Goal: Transaction & Acquisition: Purchase product/service

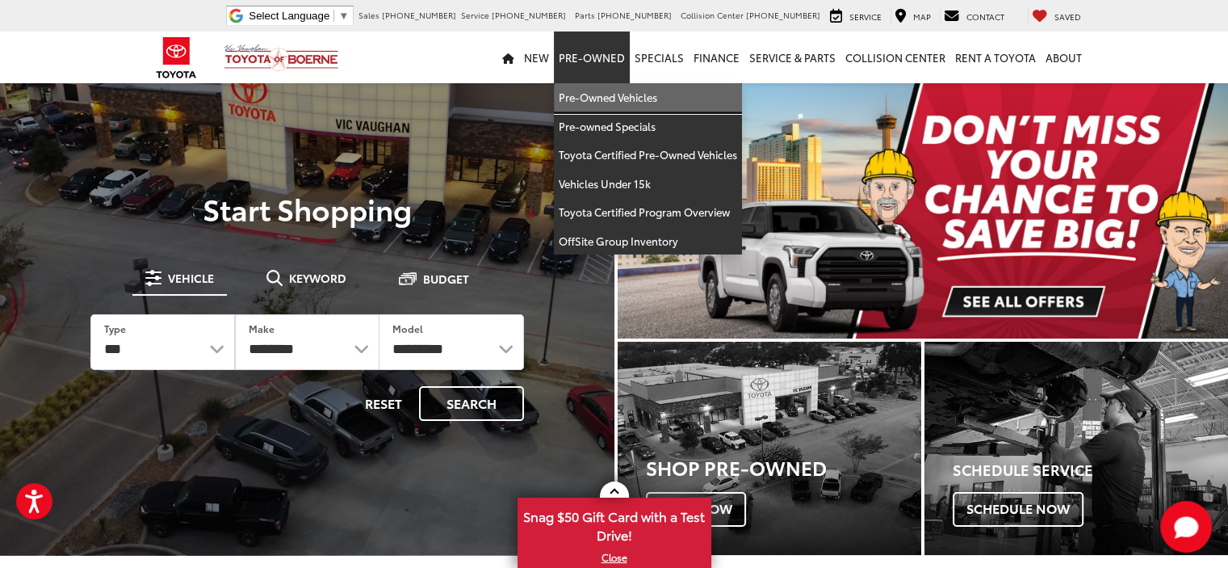
click at [615, 93] on link "Pre-Owned Vehicles" at bounding box center [648, 97] width 188 height 29
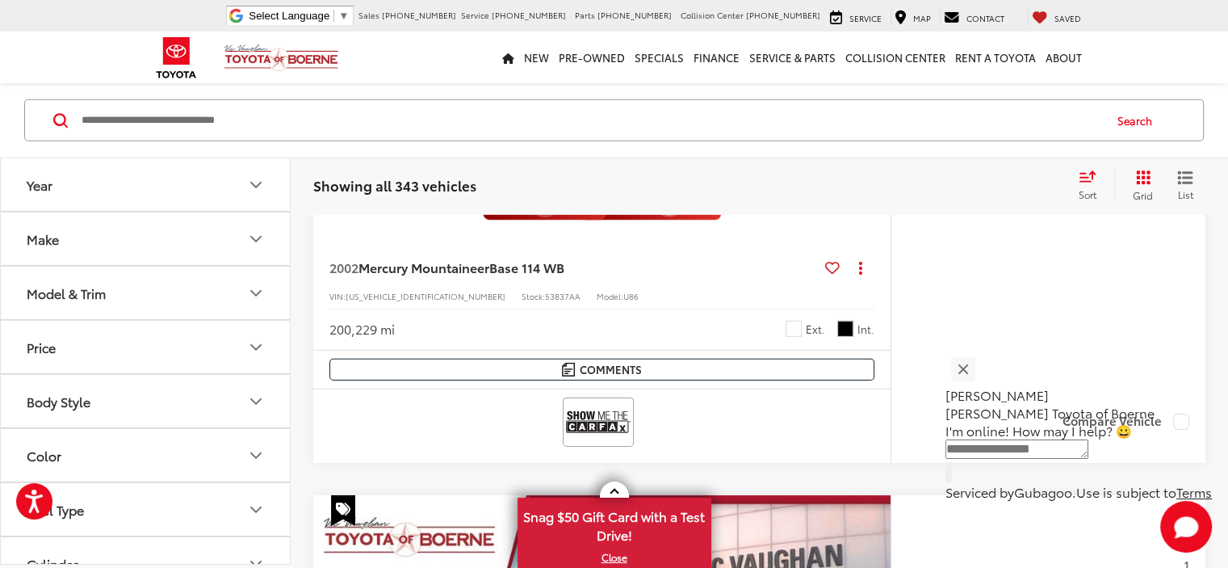
scroll to position [4683, 0]
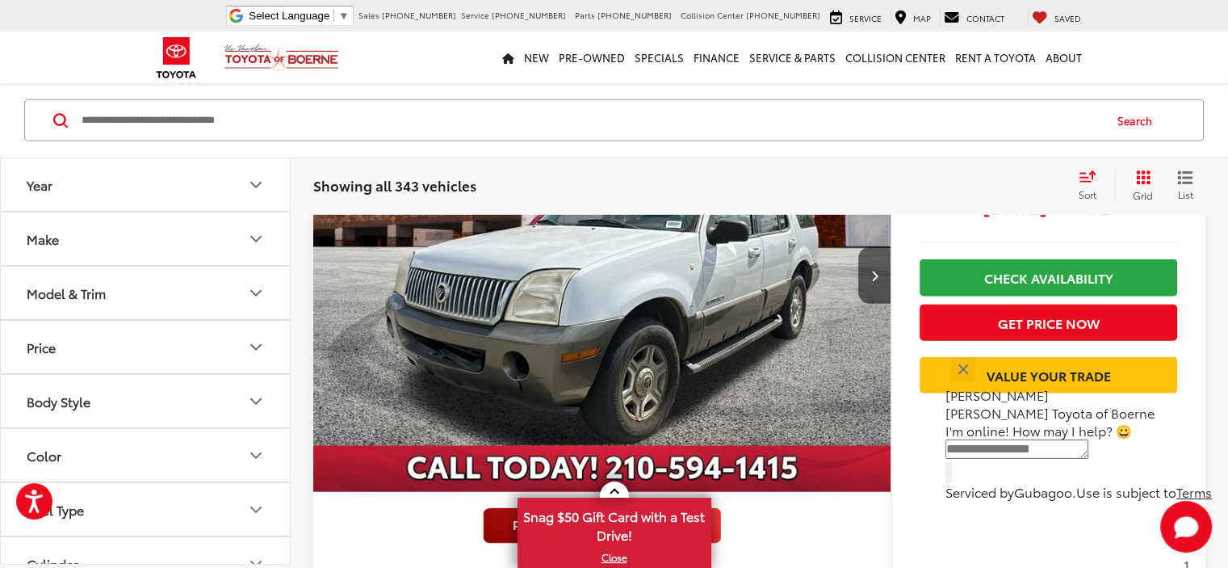
click at [267, 245] on button "Make" at bounding box center [146, 238] width 291 height 52
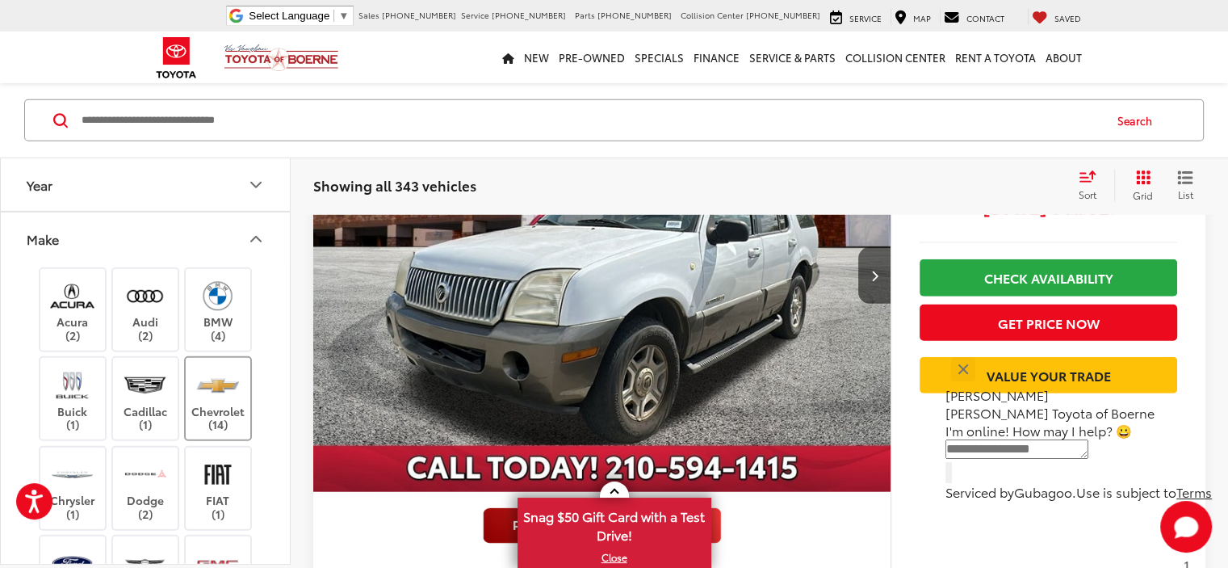
drag, startPoint x: 221, startPoint y: 393, endPoint x: 204, endPoint y: 393, distance: 17.0
click at [220, 393] on img at bounding box center [217, 385] width 44 height 38
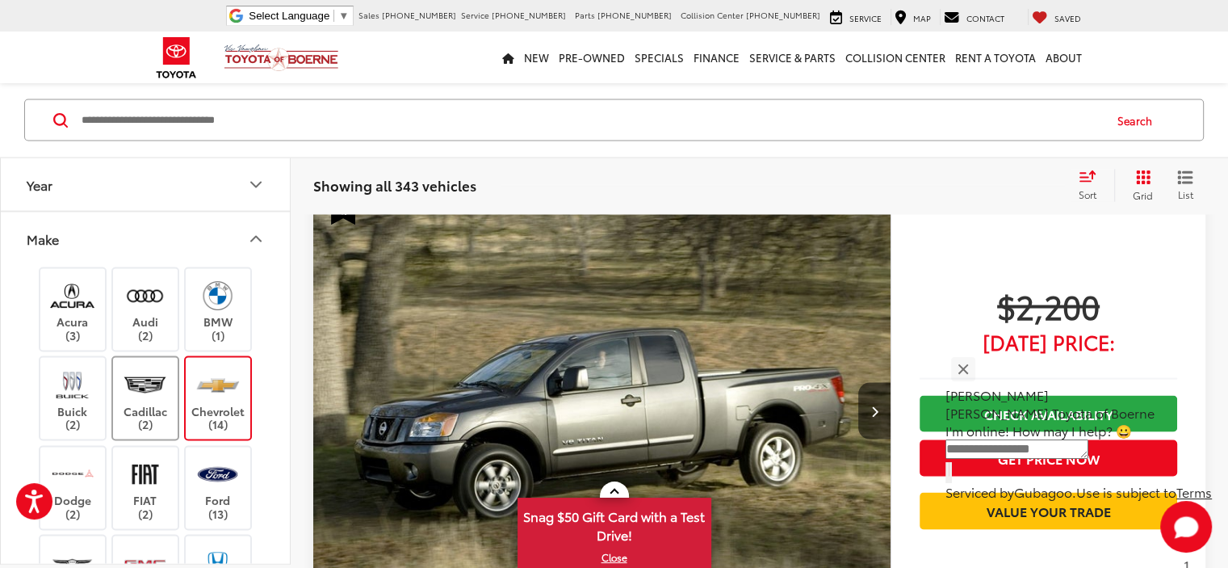
click at [146, 394] on img at bounding box center [145, 385] width 44 height 38
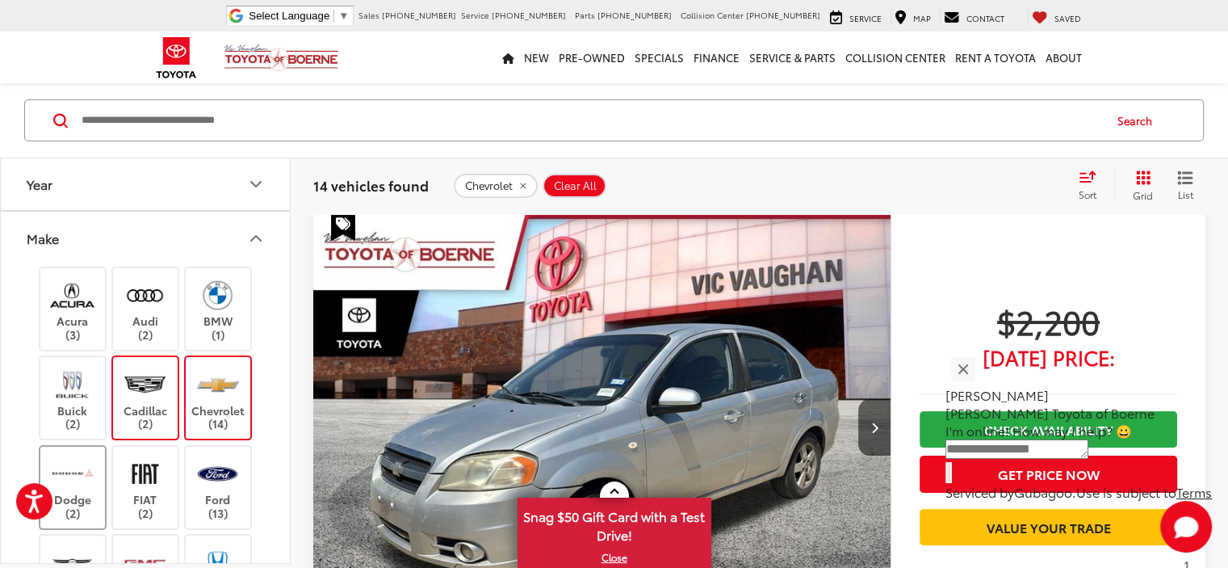
scroll to position [145, 0]
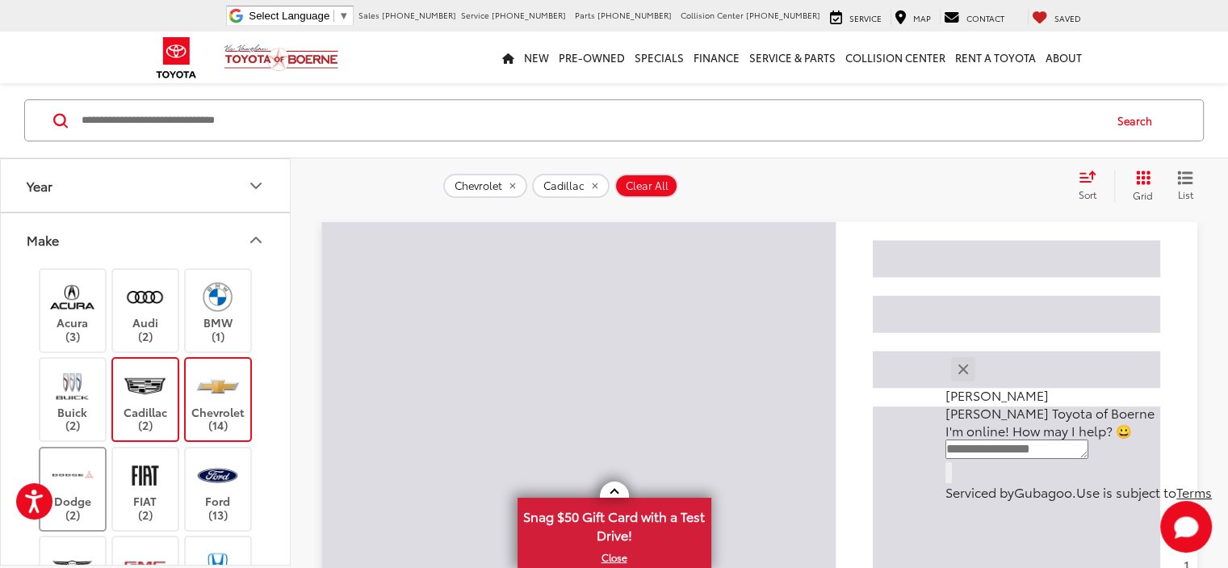
click at [78, 487] on img at bounding box center [72, 475] width 44 height 38
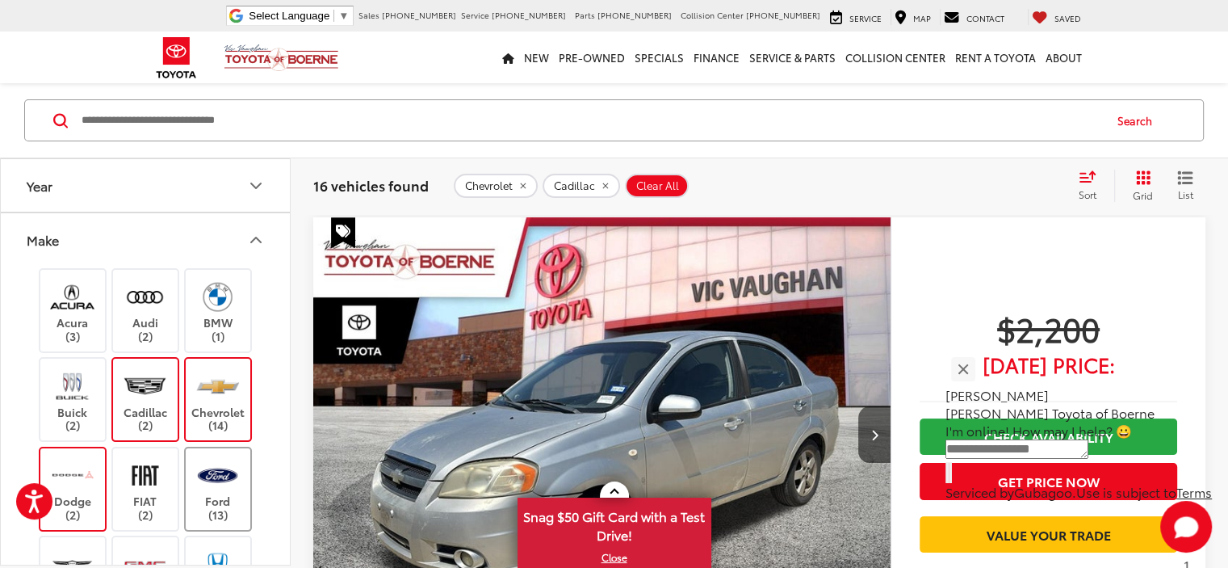
click at [219, 489] on img at bounding box center [217, 475] width 44 height 38
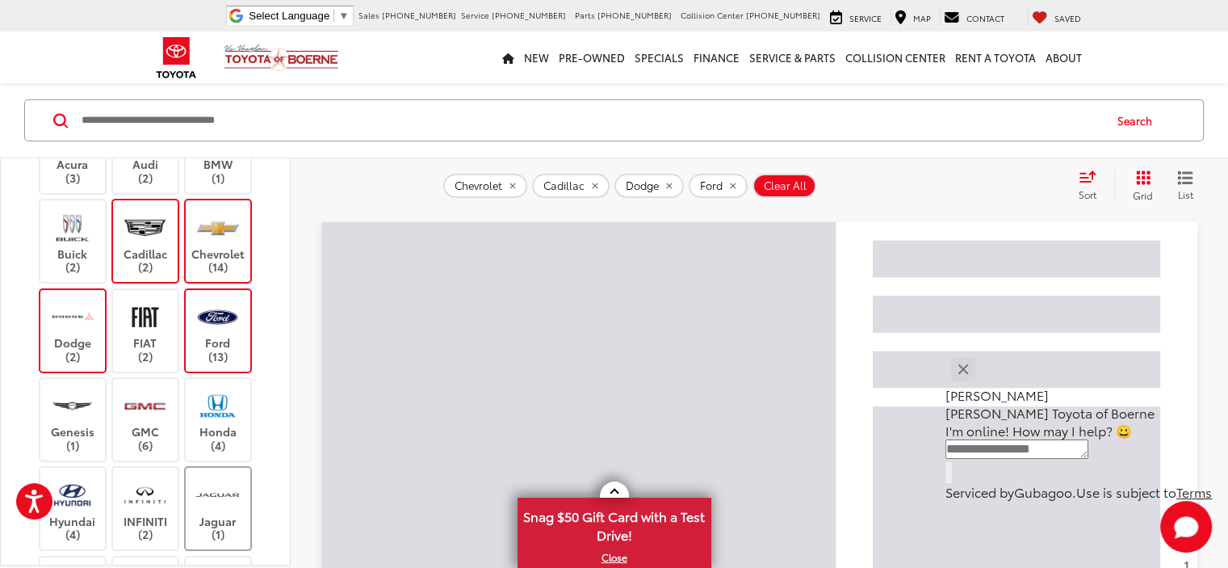
scroll to position [161, 0]
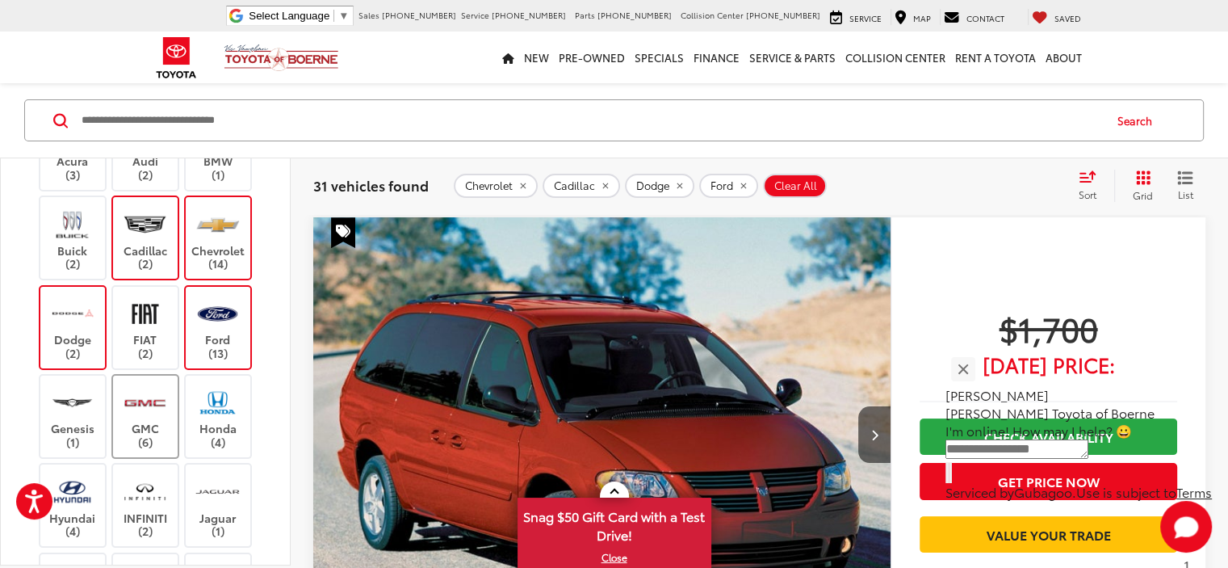
click at [154, 421] on label "GMC (6)" at bounding box center [145, 415] width 65 height 65
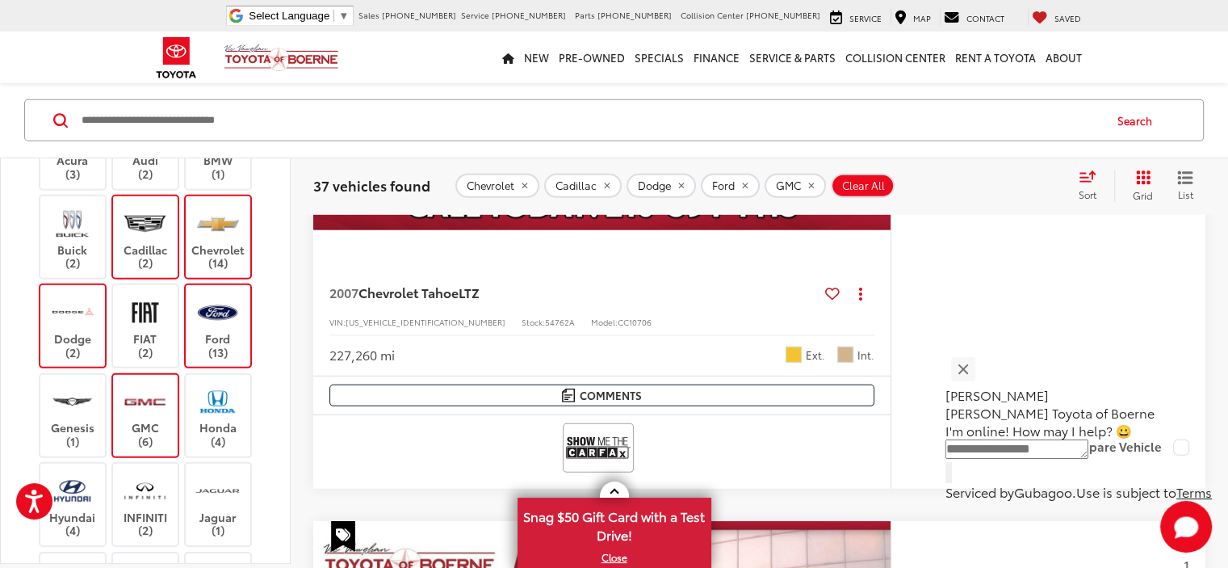
scroll to position [4524, 0]
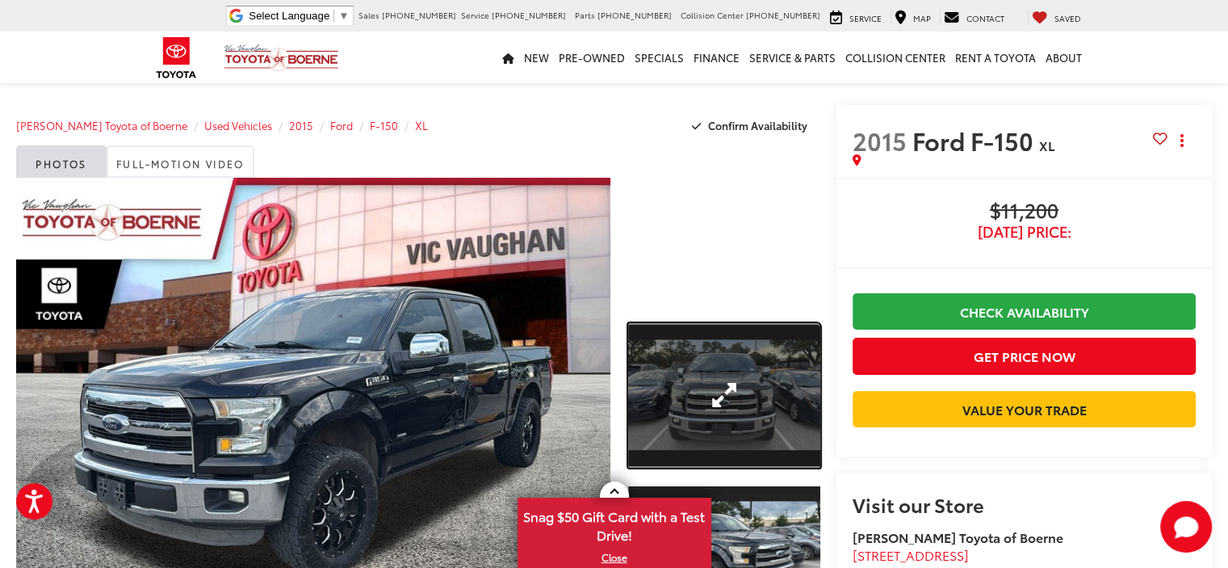
click at [705, 390] on link "Expand Photo 1" at bounding box center [724, 395] width 192 height 145
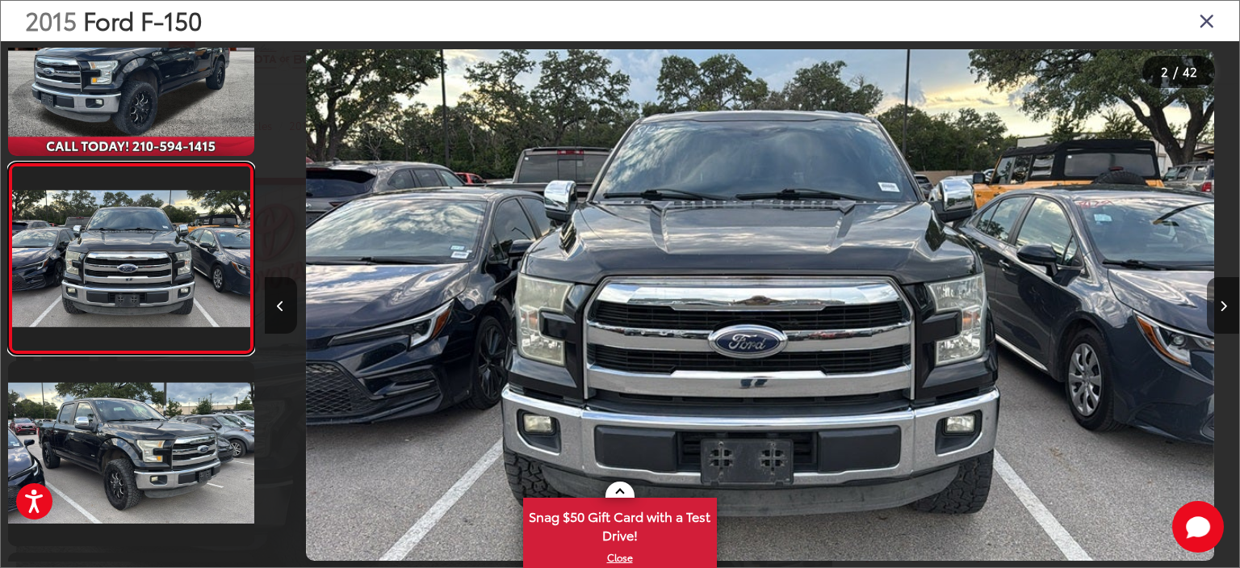
scroll to position [0, 974]
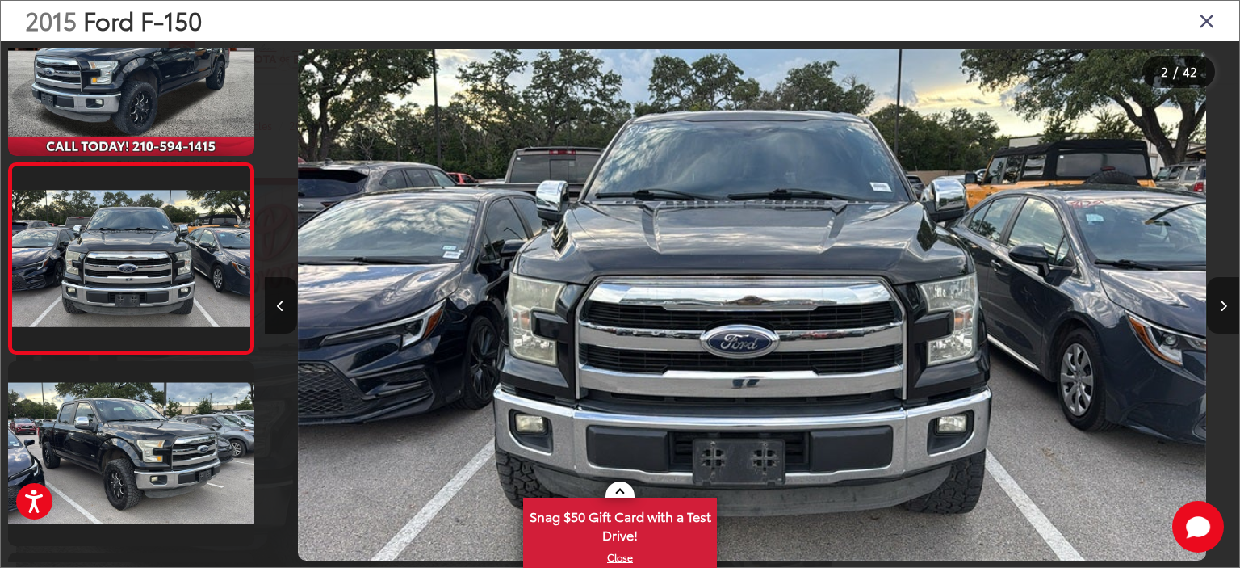
click at [1218, 297] on button "Next image" at bounding box center [1223, 305] width 32 height 57
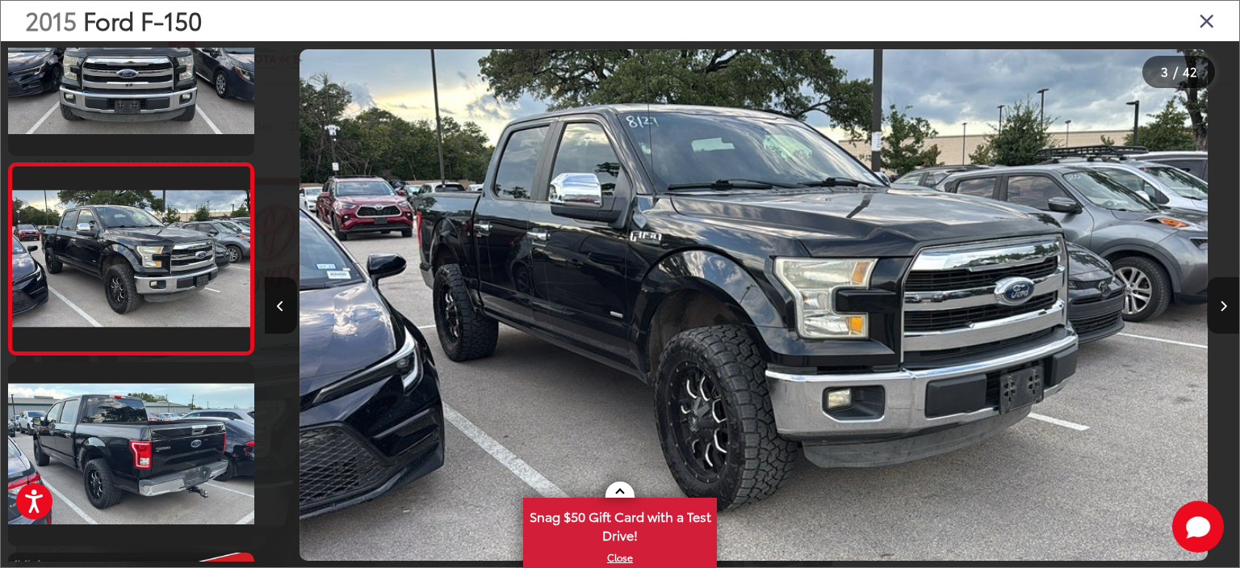
scroll to position [0, 1950]
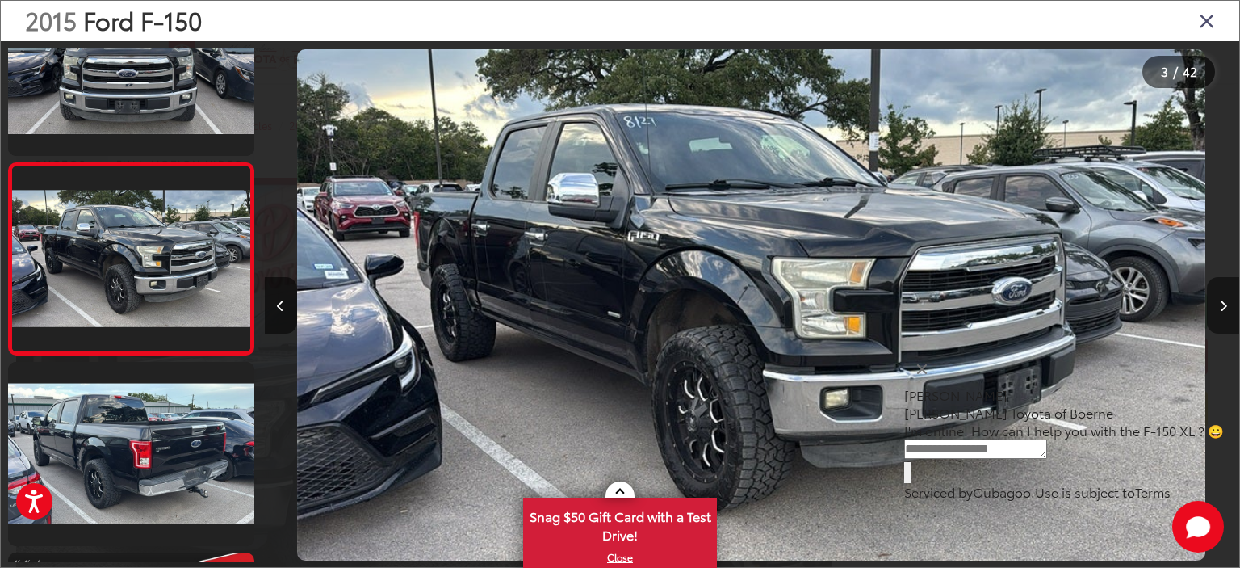
click at [1218, 297] on button "Next image" at bounding box center [1223, 305] width 32 height 57
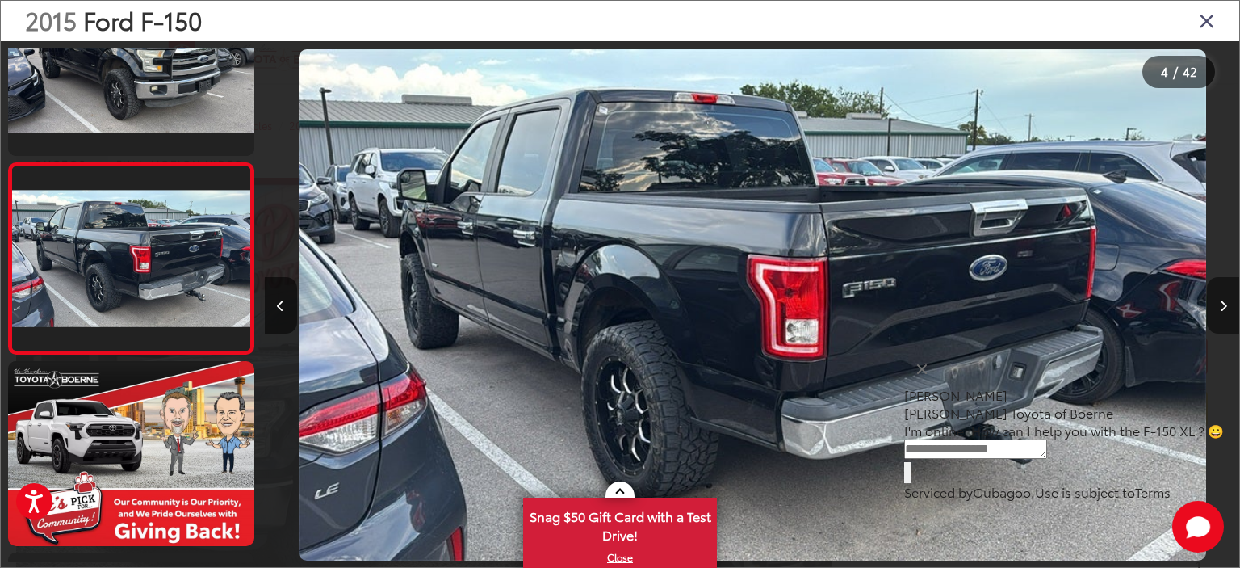
scroll to position [0, 2924]
click at [1216, 300] on button "Next image" at bounding box center [1223, 305] width 32 height 57
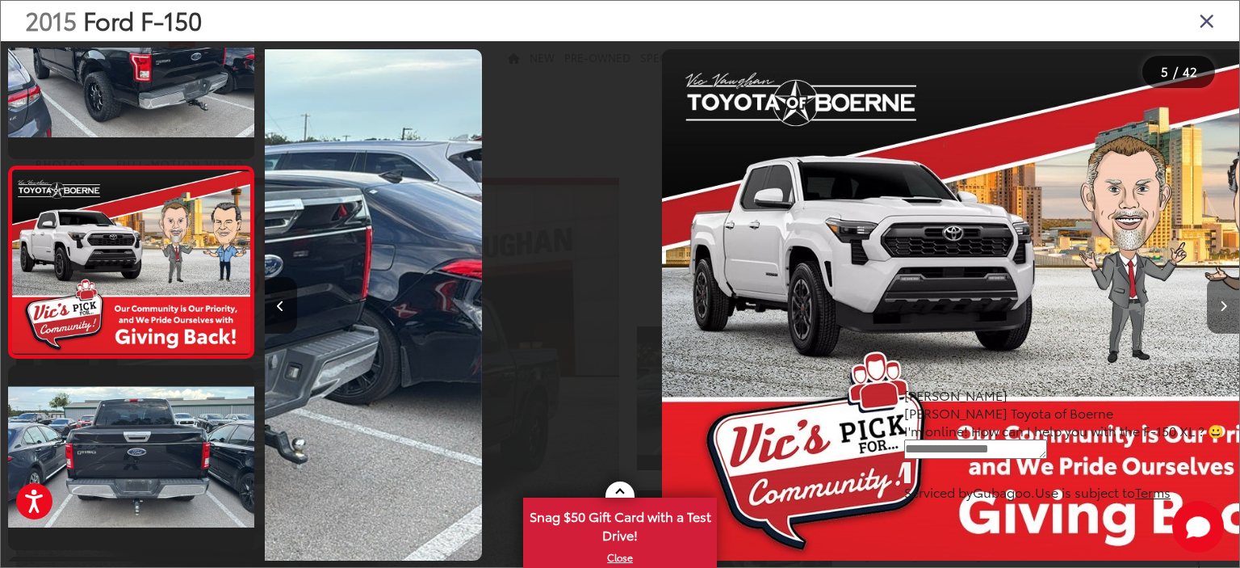
scroll to position [652, 0]
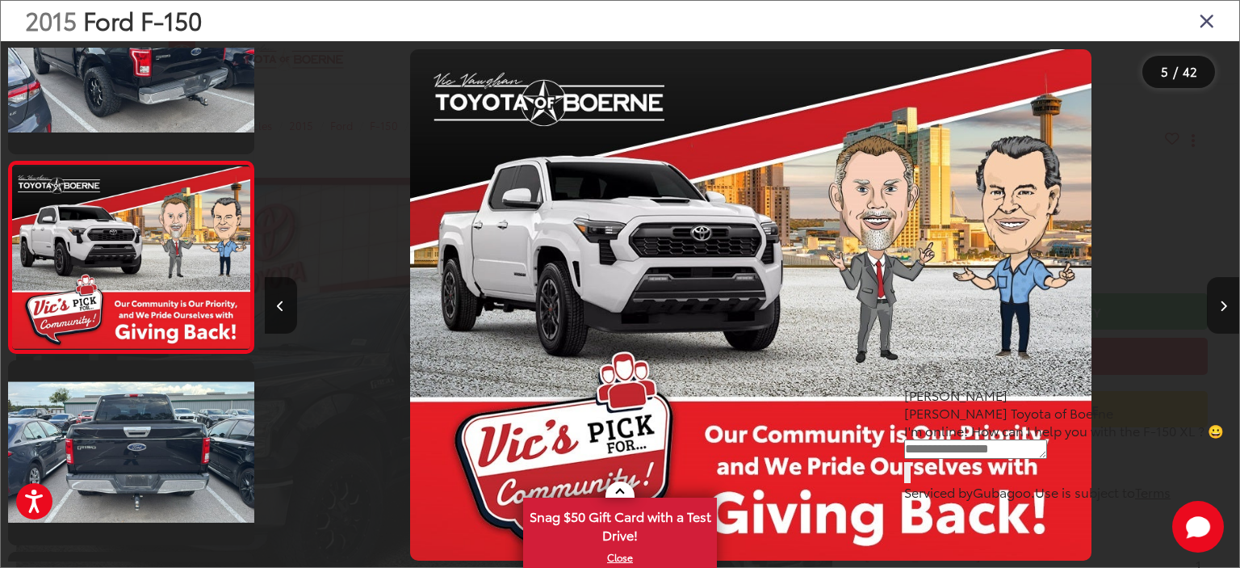
click at [1215, 300] on button "Next image" at bounding box center [1223, 305] width 32 height 57
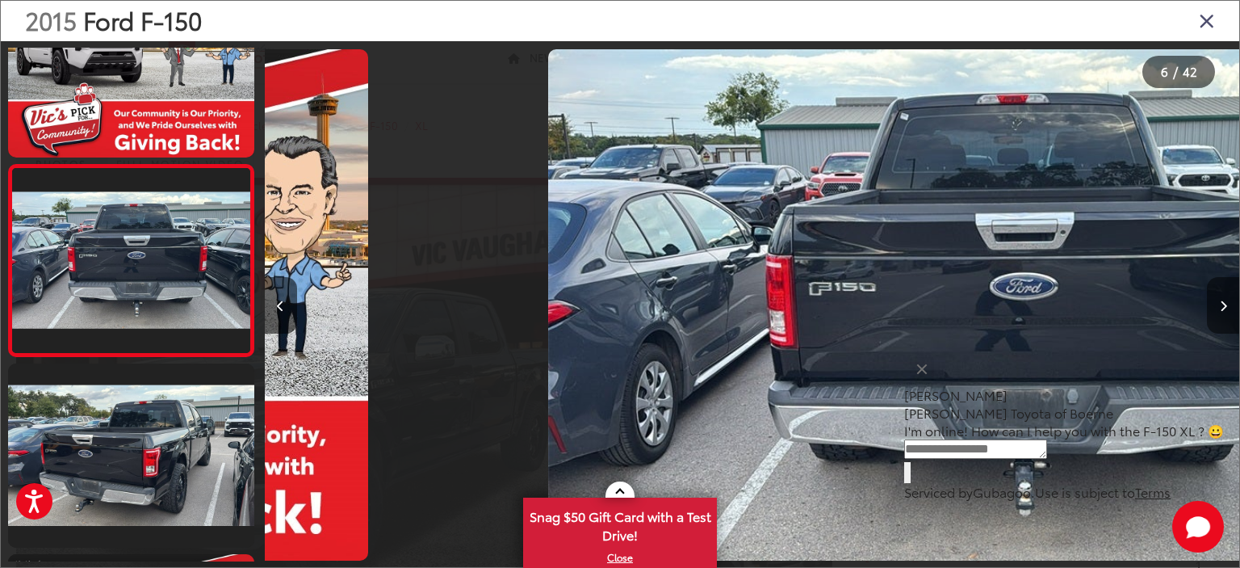
scroll to position [842, 0]
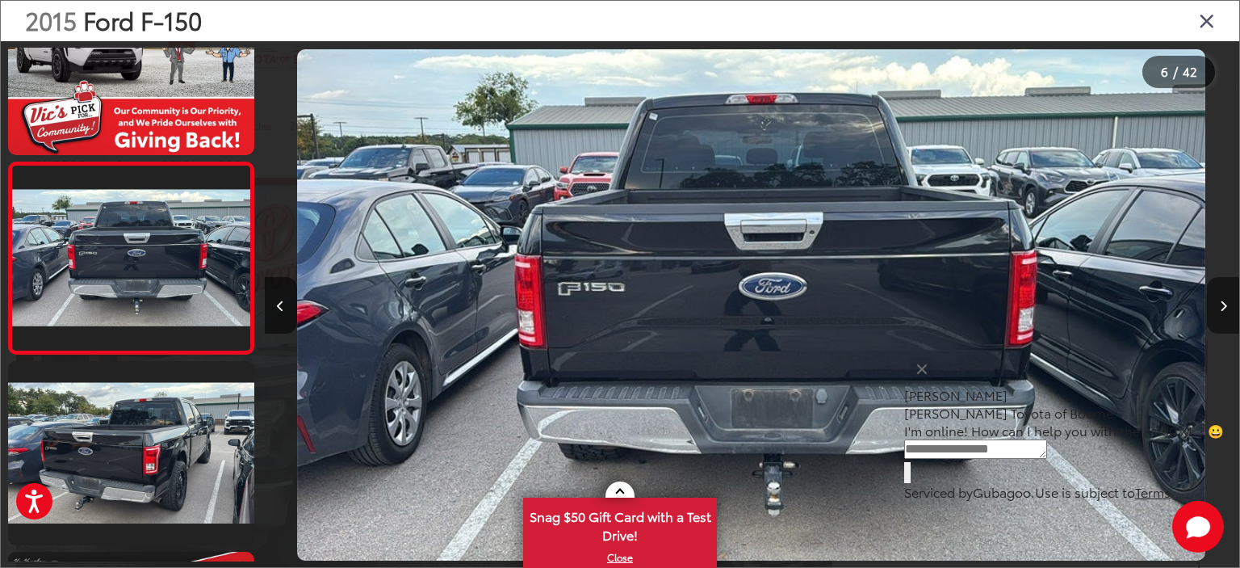
click at [1214, 300] on button "Next image" at bounding box center [1223, 305] width 32 height 57
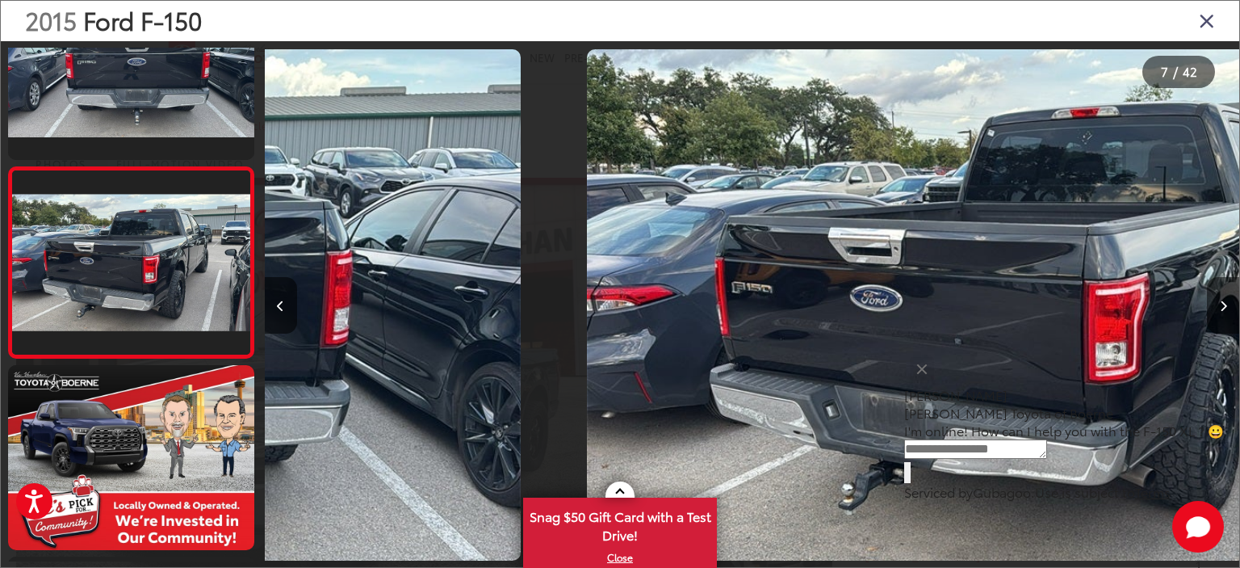
scroll to position [1033, 0]
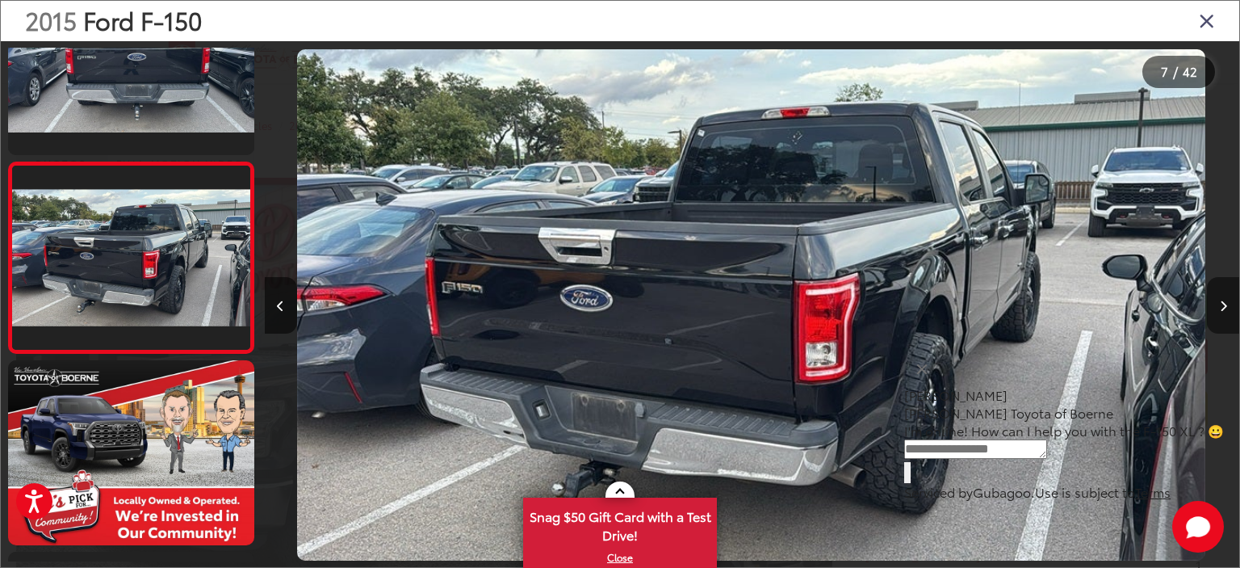
click at [1214, 300] on button "Next image" at bounding box center [1223, 305] width 32 height 57
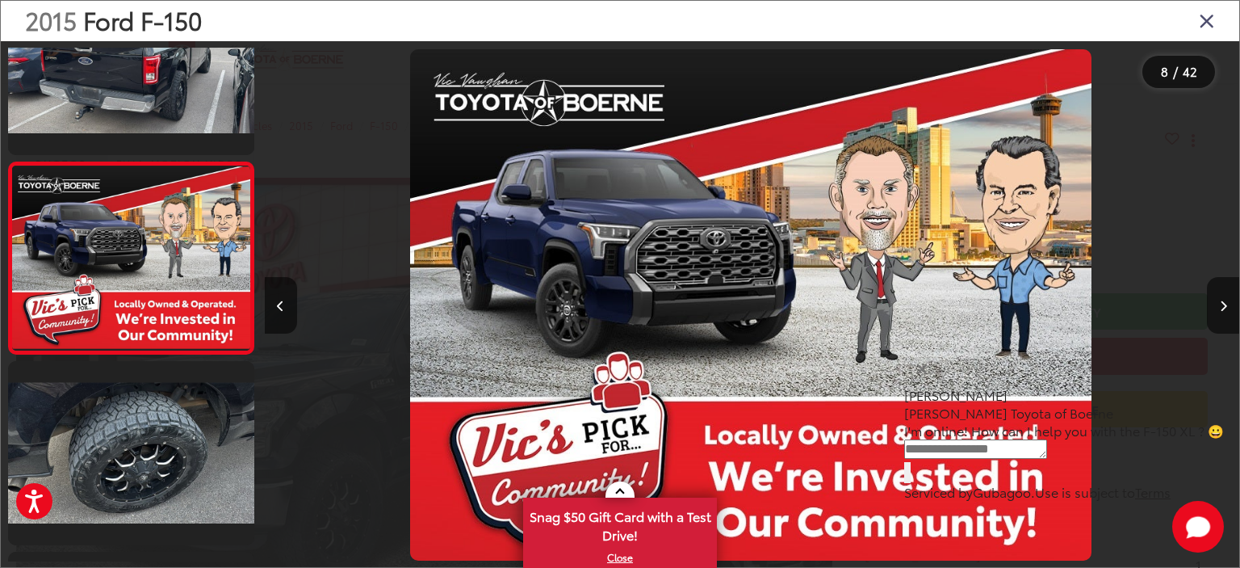
scroll to position [0, 0]
click at [1222, 296] on button "Next image" at bounding box center [1223, 305] width 32 height 57
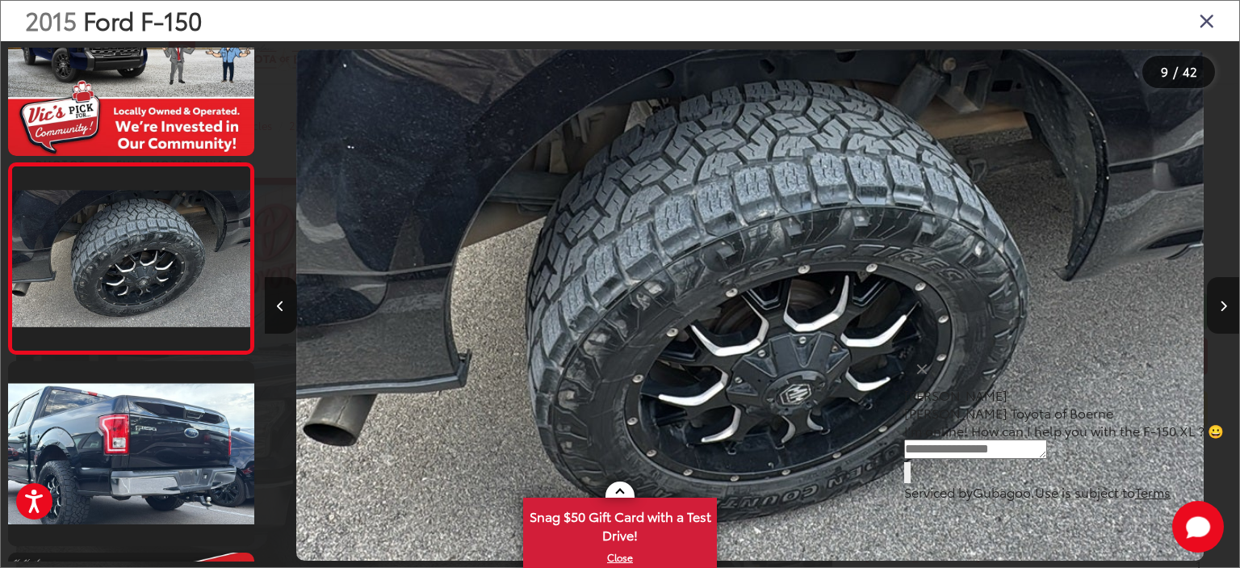
click at [1224, 303] on icon "Next image" at bounding box center [1223, 305] width 7 height 11
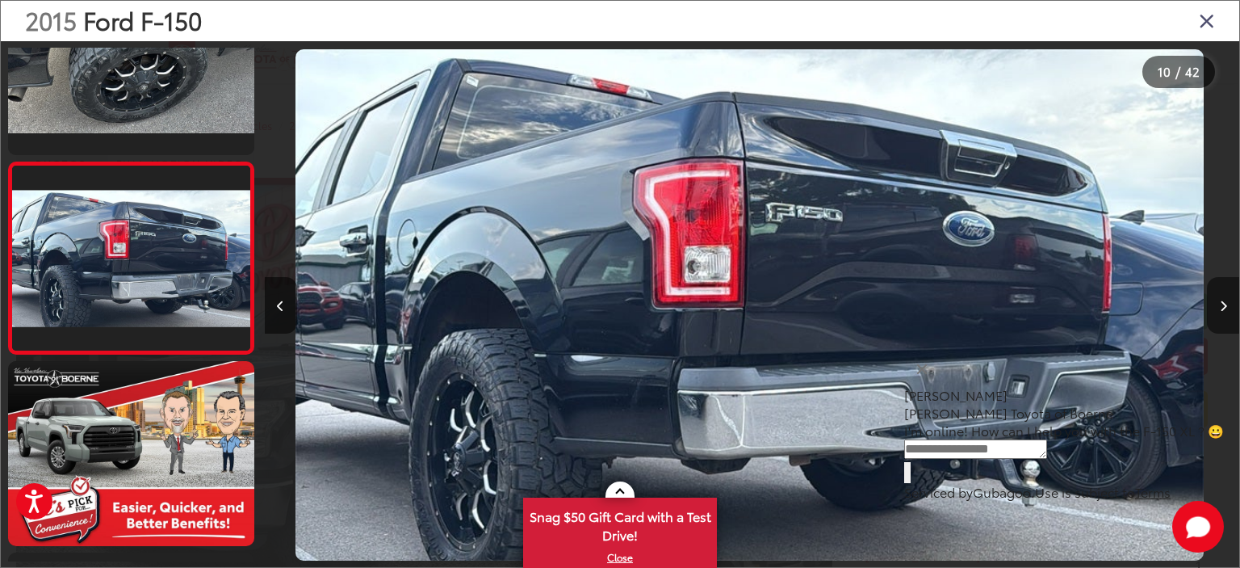
click at [1222, 303] on icon "Next image" at bounding box center [1223, 305] width 7 height 11
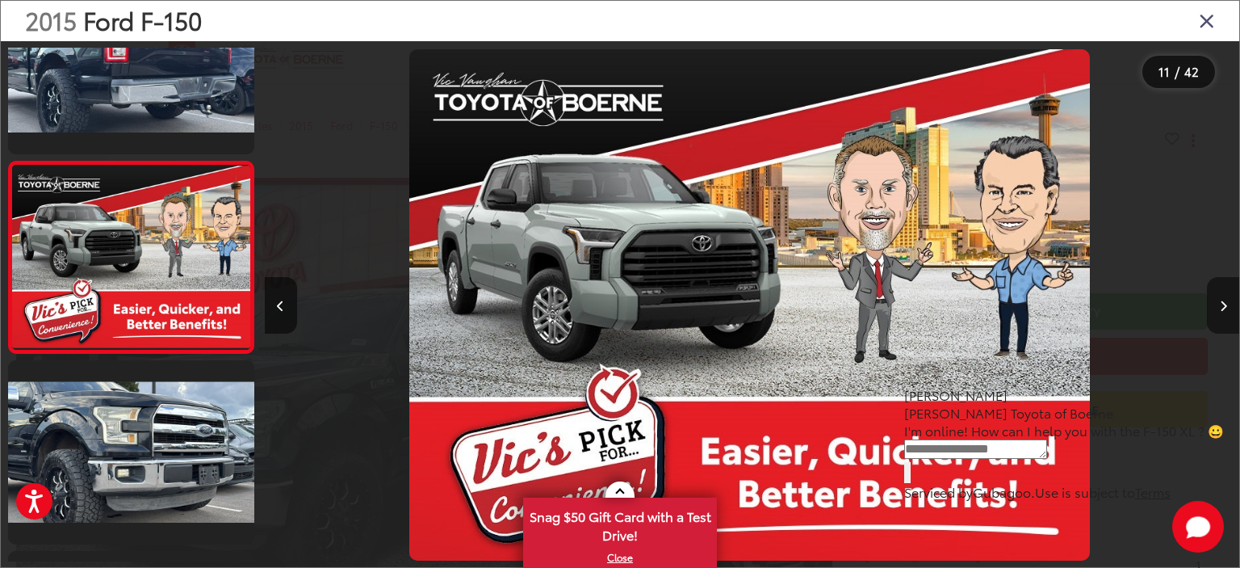
click at [1222, 303] on icon "Next image" at bounding box center [1223, 305] width 7 height 11
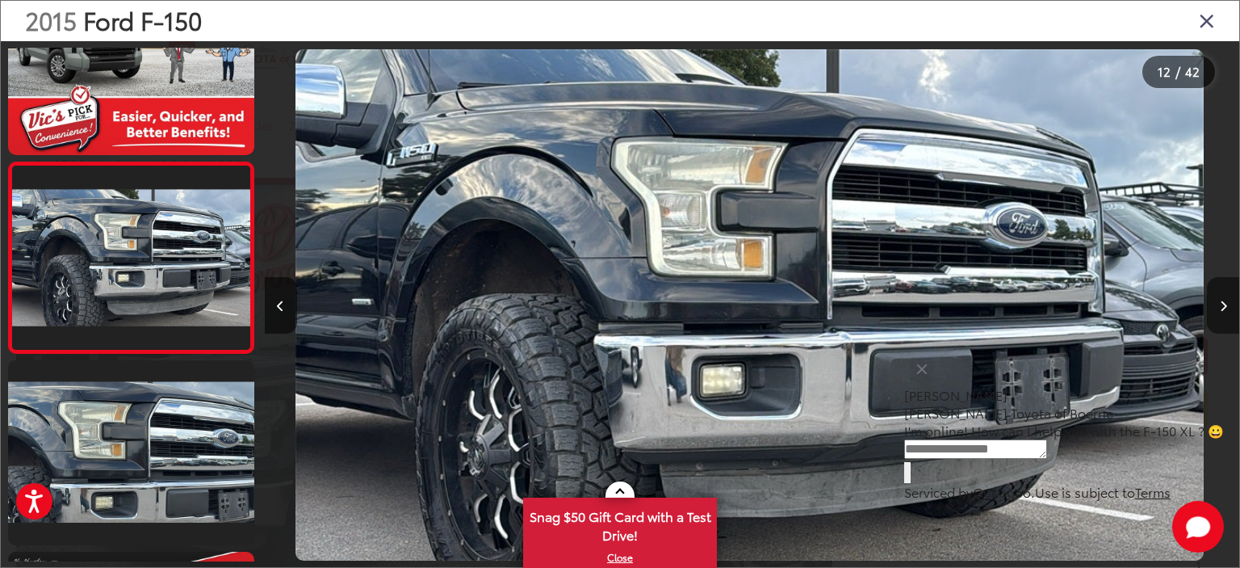
click at [1222, 303] on icon "Next image" at bounding box center [1223, 305] width 7 height 11
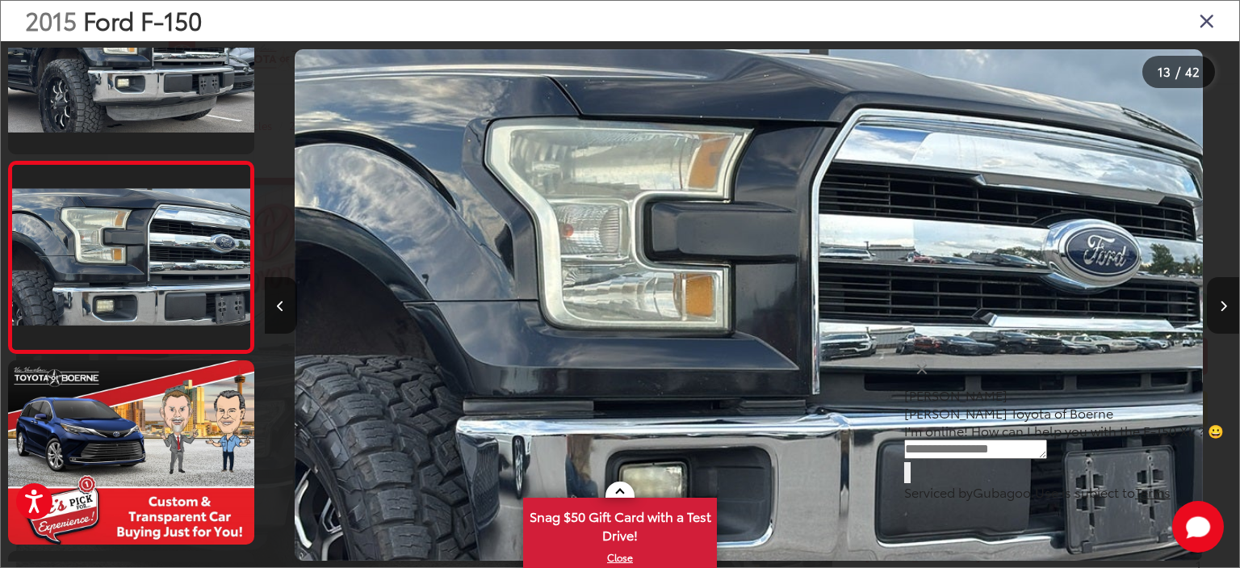
click at [1222, 303] on icon "Next image" at bounding box center [1223, 305] width 7 height 11
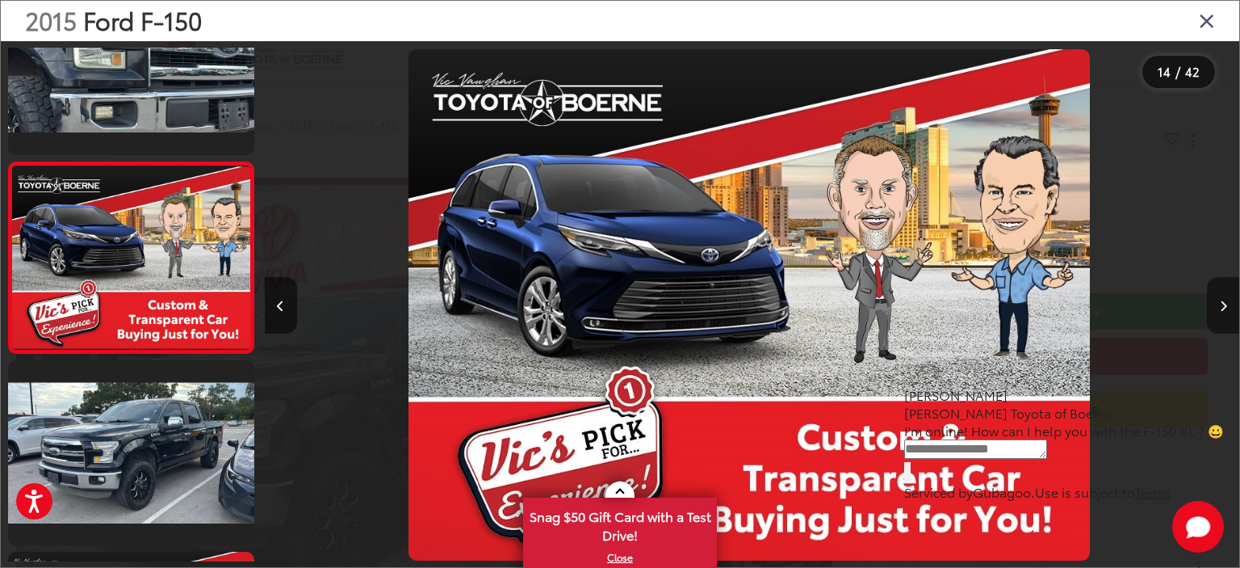
click at [1224, 308] on icon "Next image" at bounding box center [1223, 305] width 7 height 11
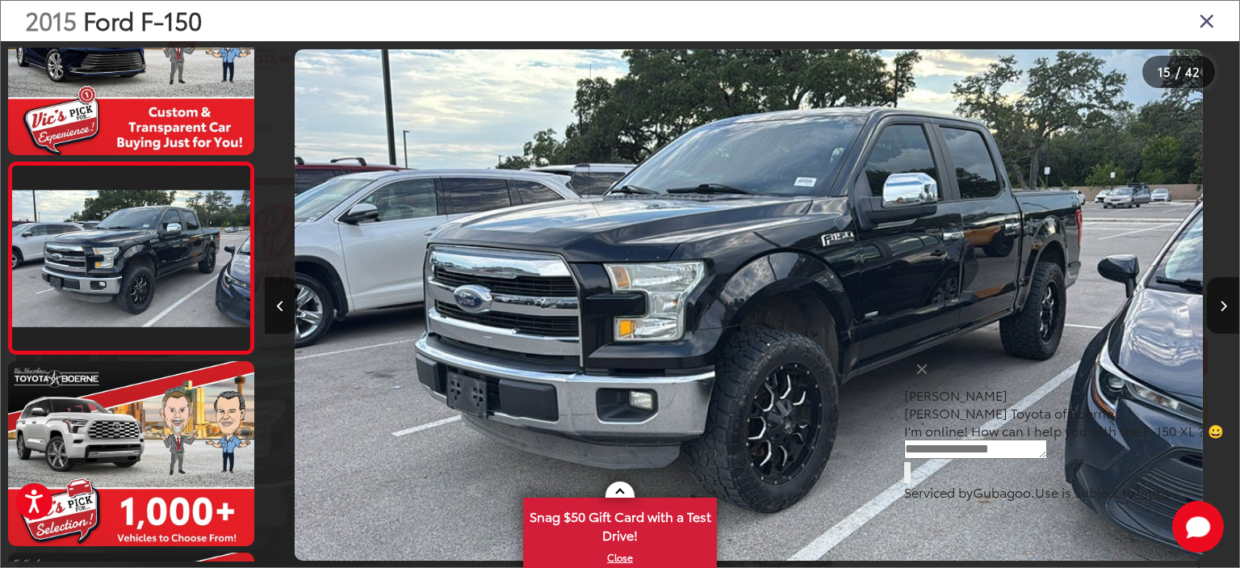
click at [1227, 311] on div "2015 Ford F-150 15 / 42" at bounding box center [620, 284] width 1240 height 568
click at [1227, 309] on button "Next image" at bounding box center [1223, 305] width 32 height 57
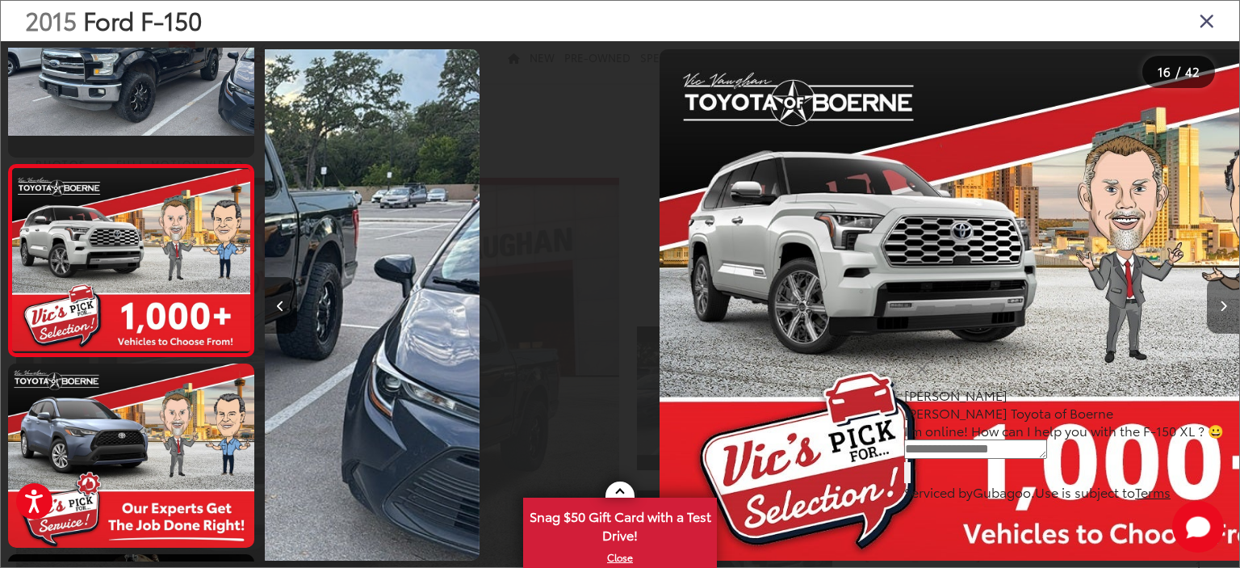
scroll to position [2752, 0]
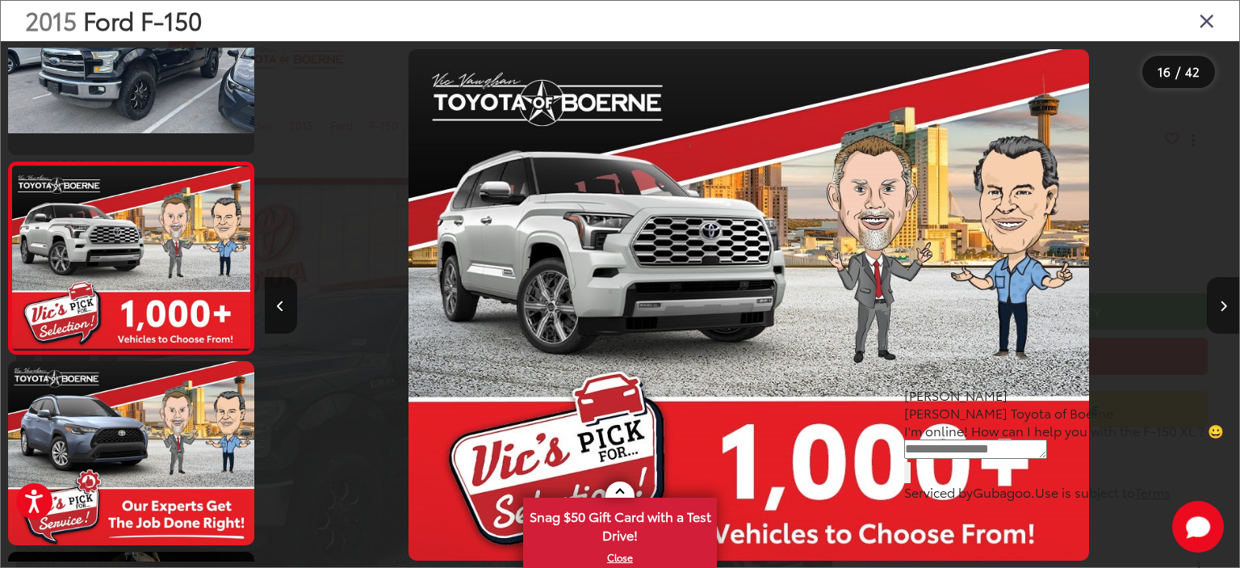
click at [1227, 309] on button "Next image" at bounding box center [1223, 305] width 32 height 57
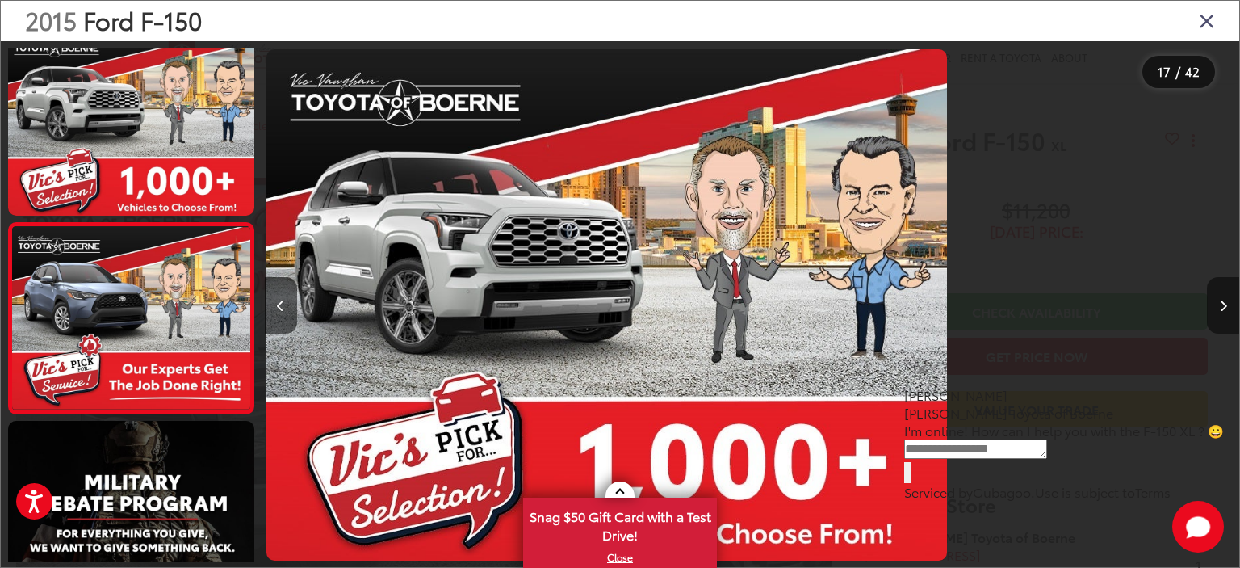
scroll to position [0, 15308]
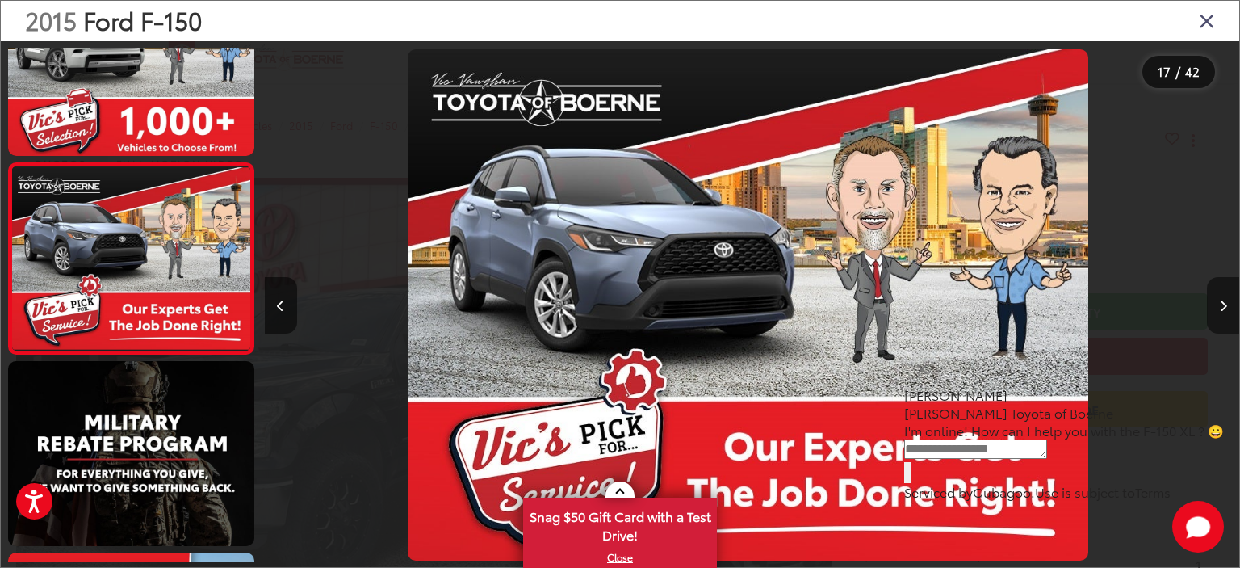
click at [1227, 309] on button "Next image" at bounding box center [1223, 305] width 32 height 57
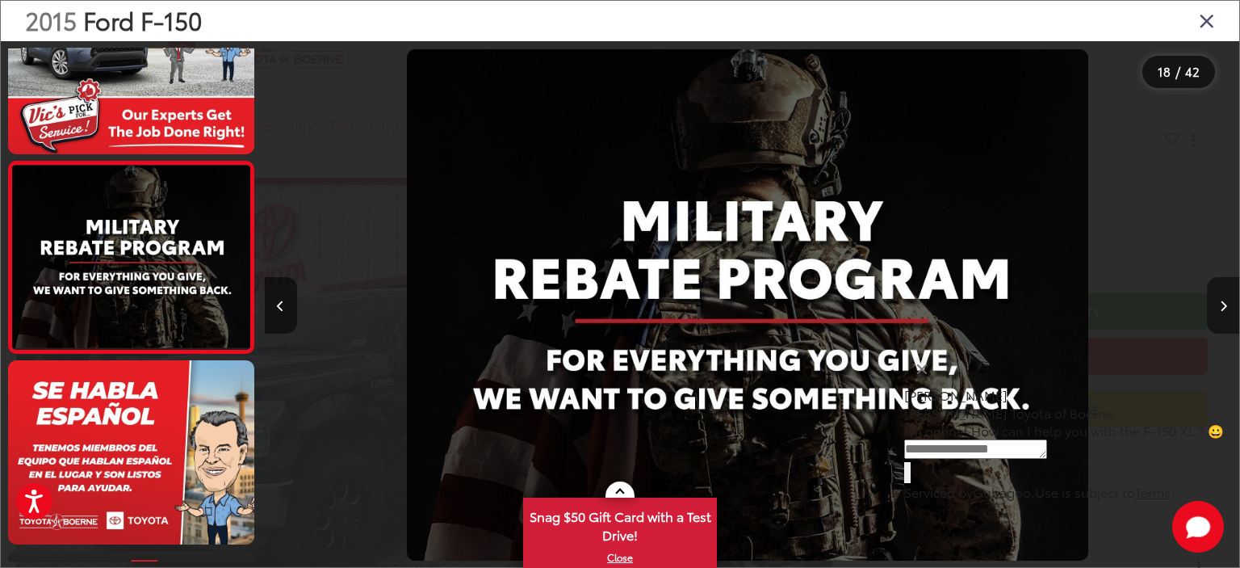
click at [1227, 309] on button "Next image" at bounding box center [1223, 305] width 32 height 57
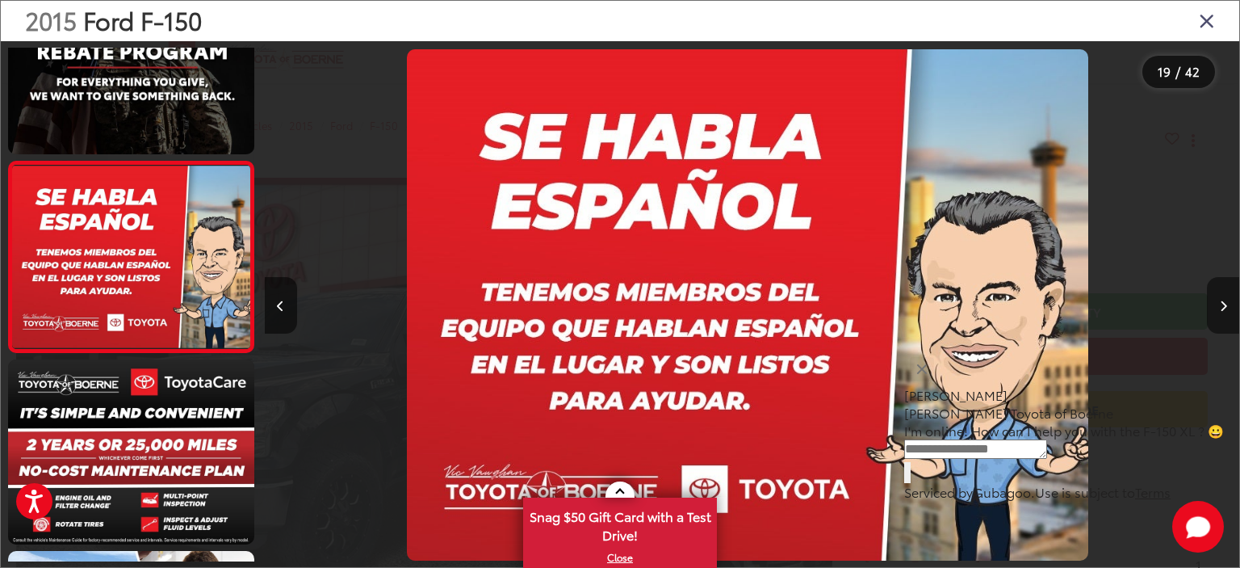
click at [1227, 309] on button "Next image" at bounding box center [1223, 305] width 32 height 57
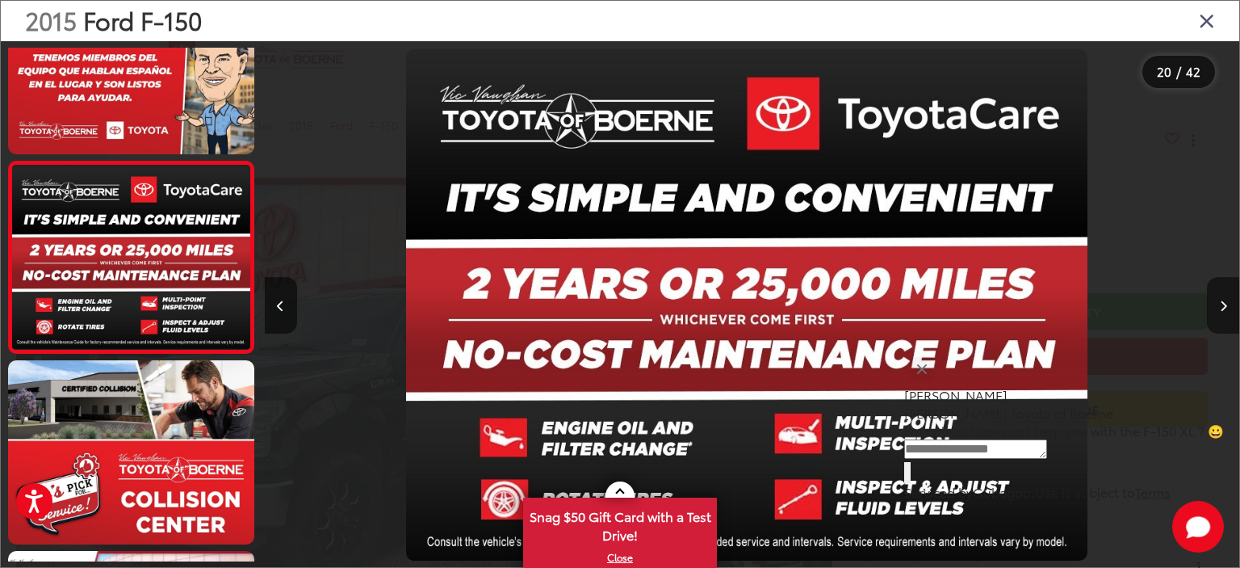
click at [1227, 309] on button "Next image" at bounding box center [1223, 305] width 32 height 57
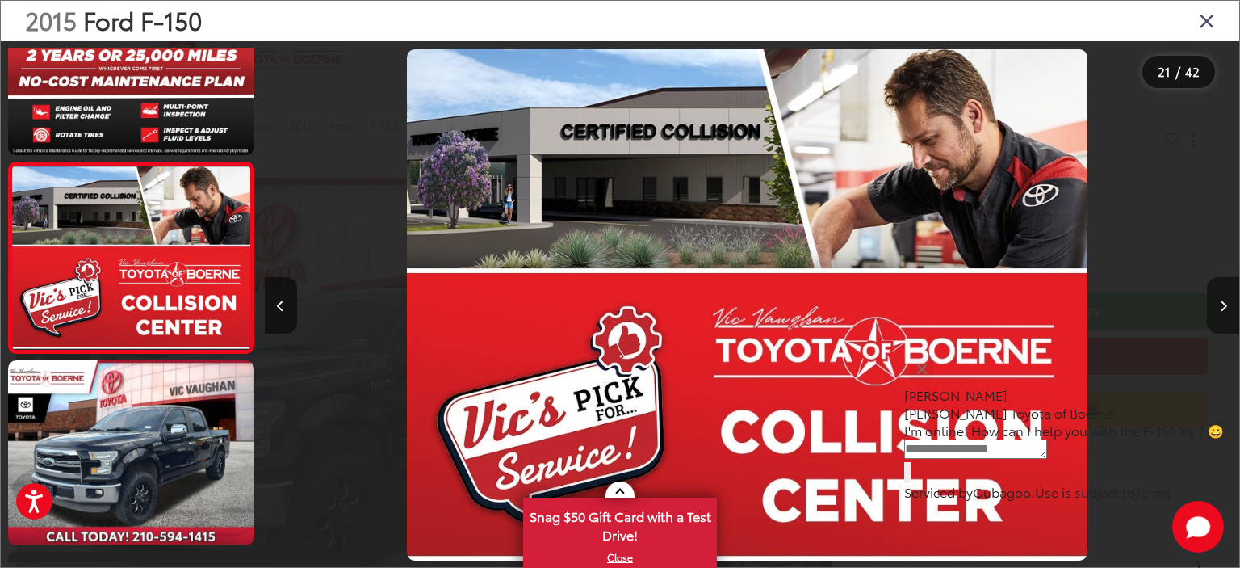
click at [1227, 309] on button "Next image" at bounding box center [1223, 305] width 32 height 57
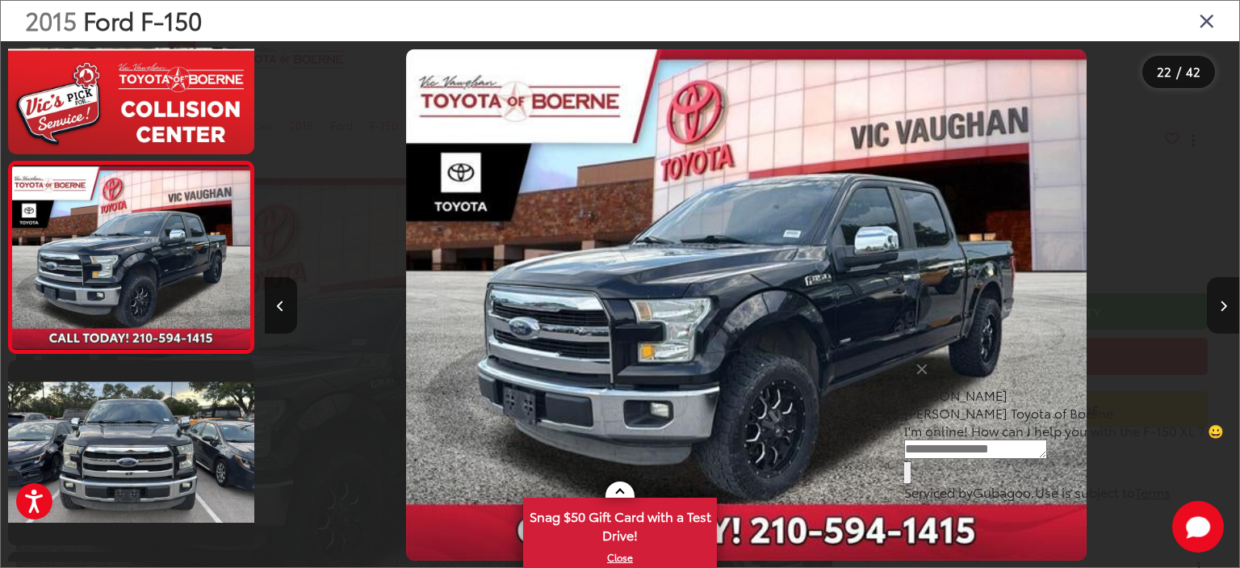
click at [1227, 309] on button "Next image" at bounding box center [1223, 305] width 32 height 57
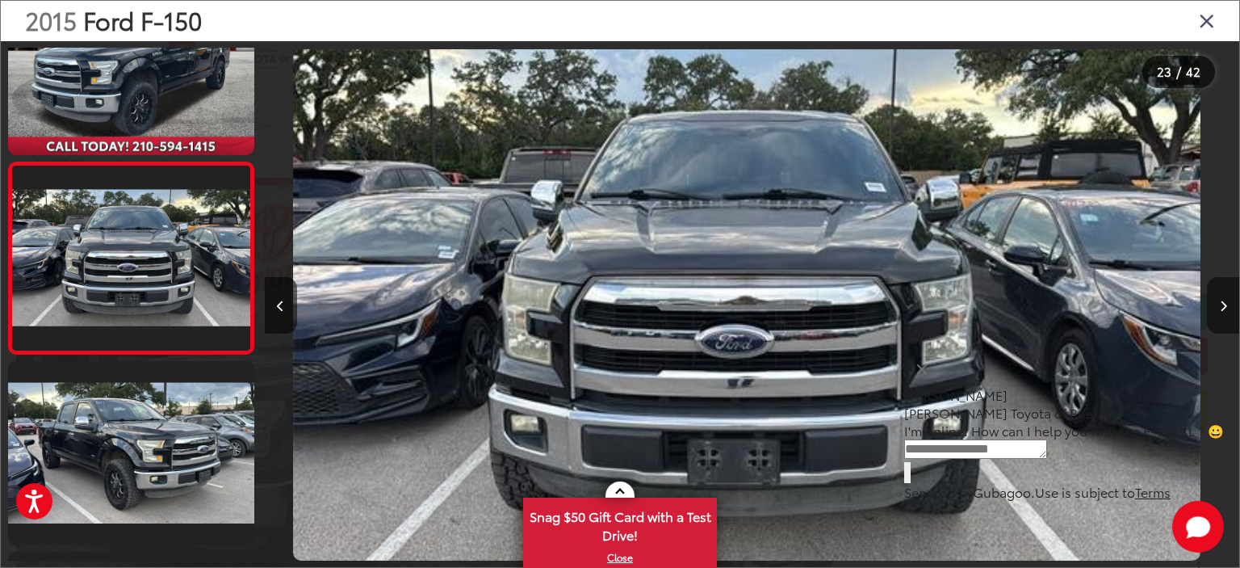
click at [1227, 309] on button "Next image" at bounding box center [1223, 305] width 32 height 57
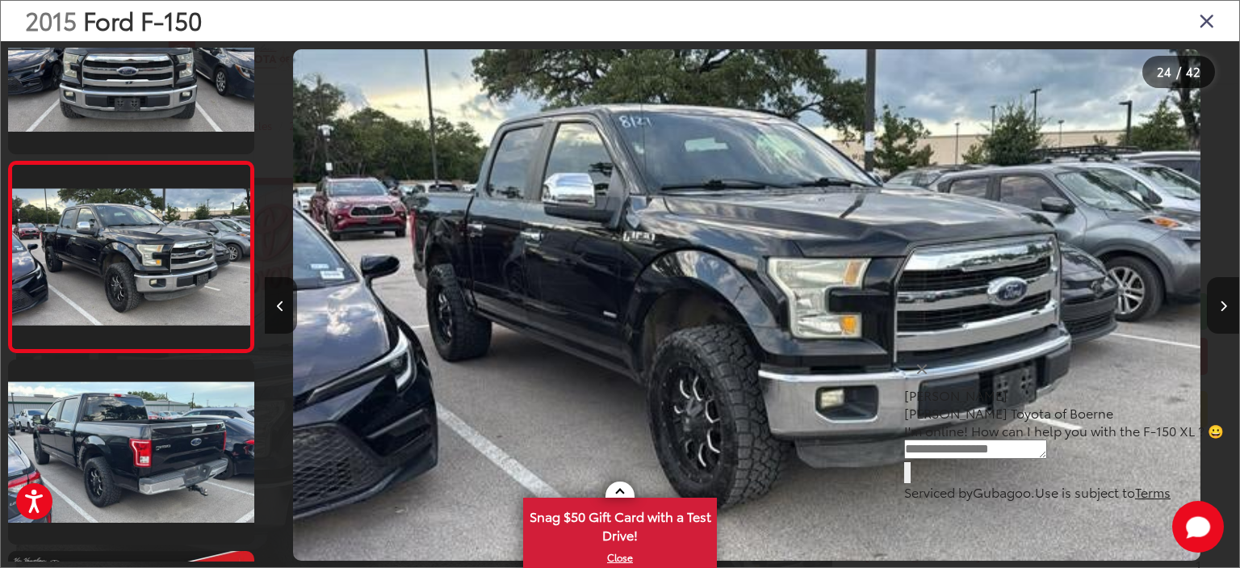
click at [1227, 309] on button "Next image" at bounding box center [1223, 305] width 32 height 57
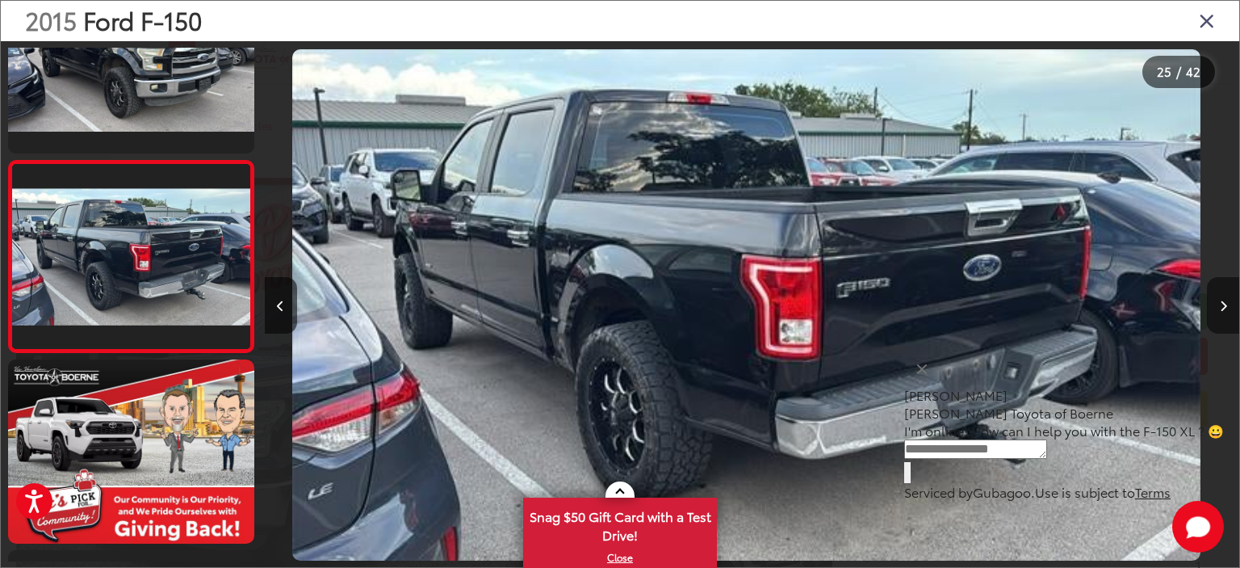
click at [1227, 309] on button "Next image" at bounding box center [1223, 305] width 32 height 57
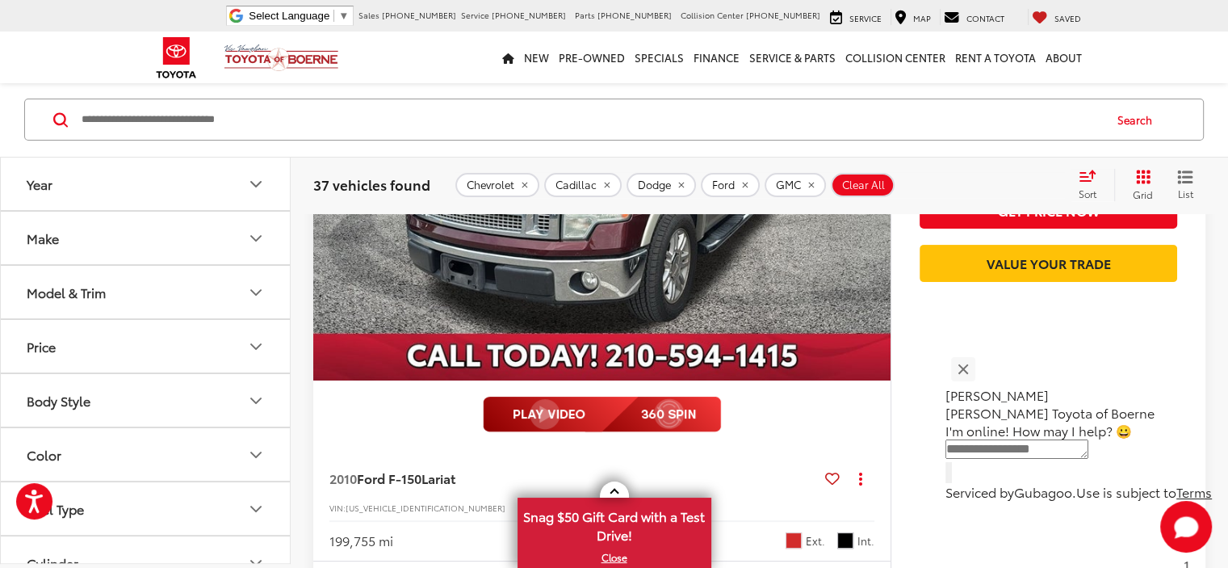
scroll to position [6201, 0]
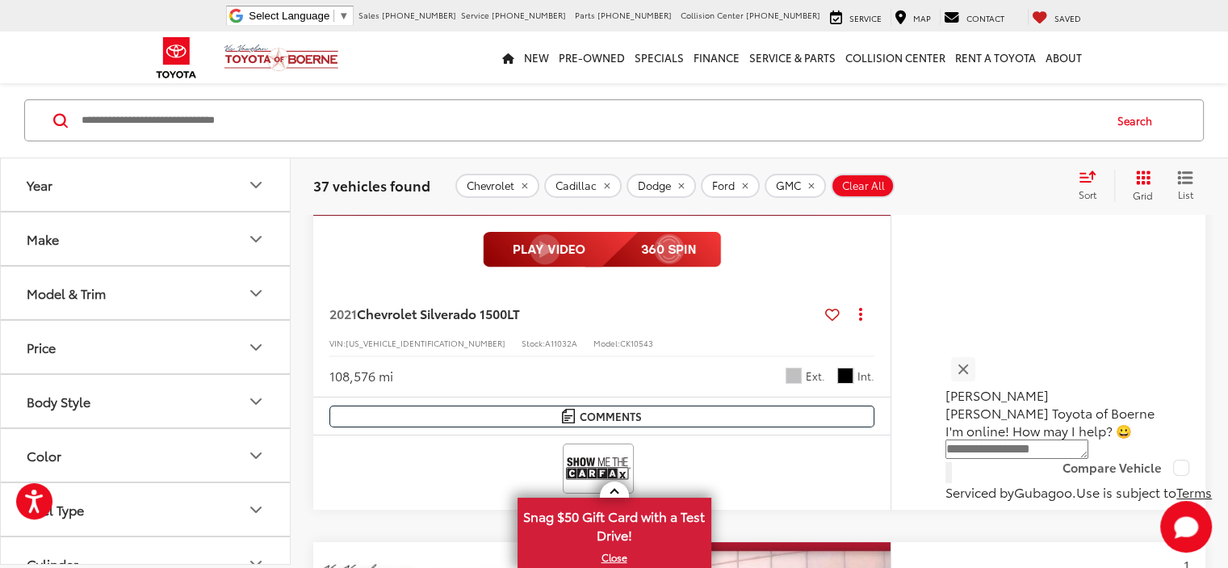
scroll to position [5958, 0]
